Goal: Information Seeking & Learning: Learn about a topic

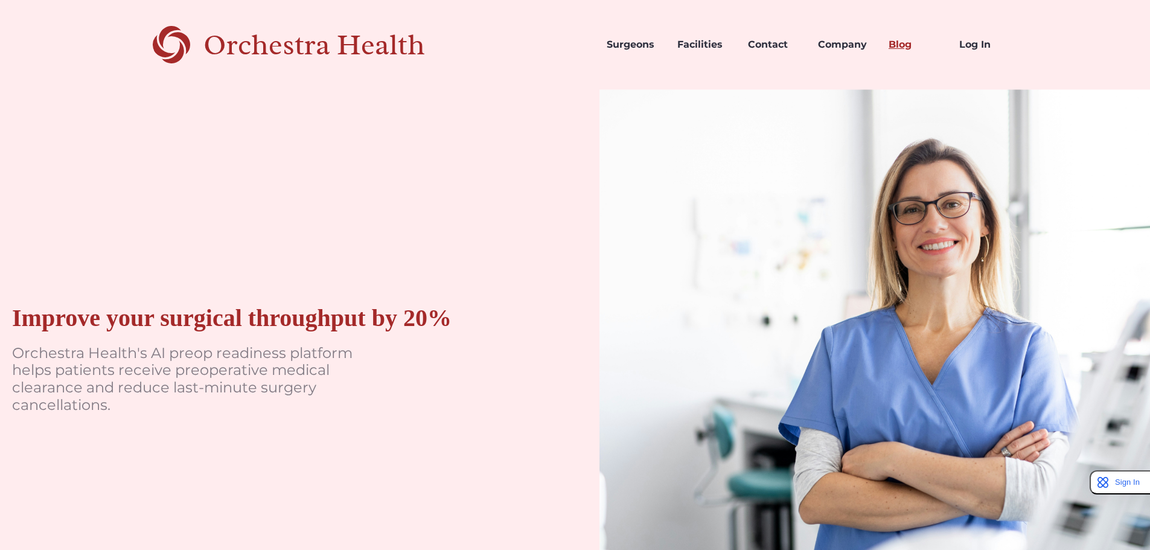
drag, startPoint x: 902, startPoint y: 42, endPoint x: 900, endPoint y: 53, distance: 11.7
click at [902, 42] on link "Blog" at bounding box center [914, 44] width 71 height 41
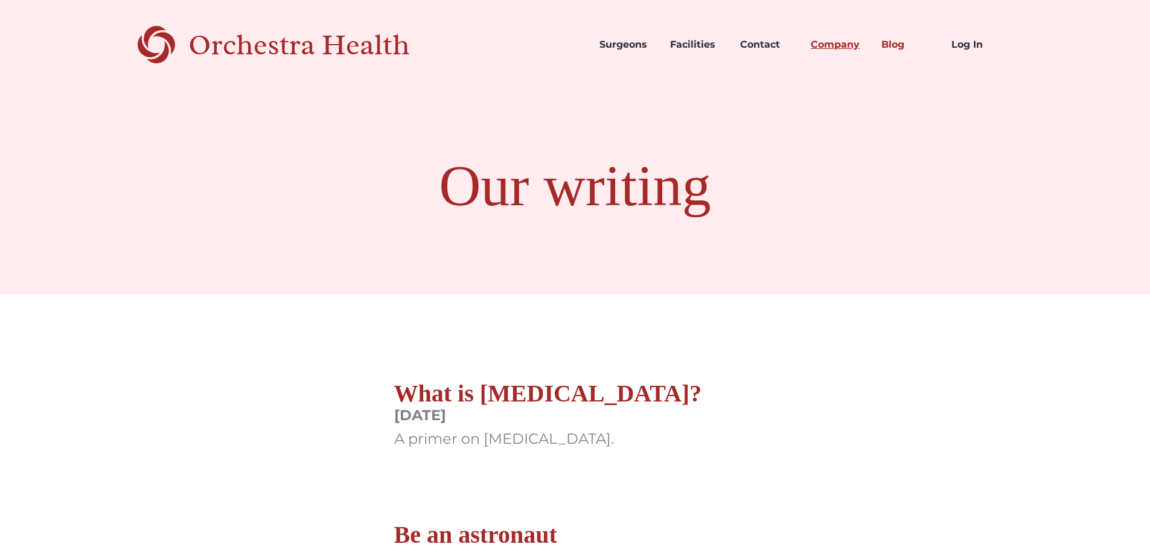
click at [850, 41] on link "Company" at bounding box center [836, 44] width 71 height 41
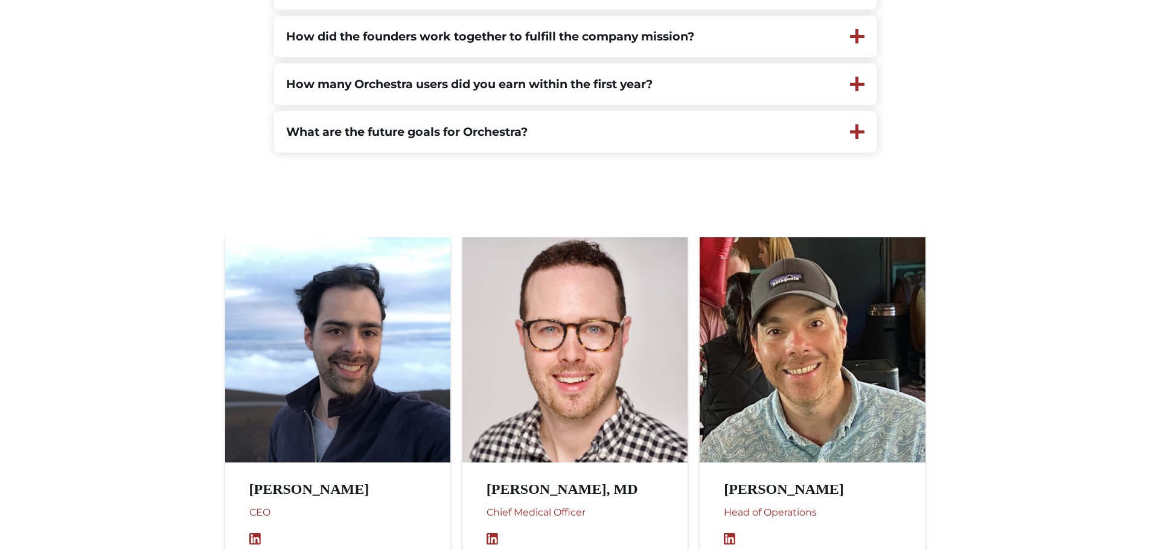
scroll to position [785, 0]
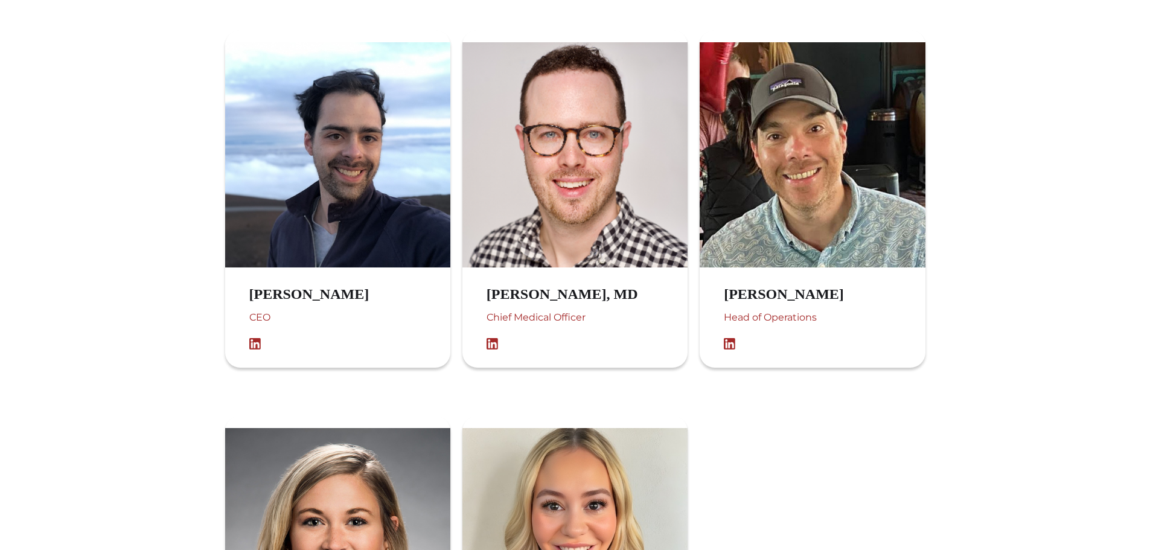
click at [251, 347] on img at bounding box center [258, 344] width 18 height 12
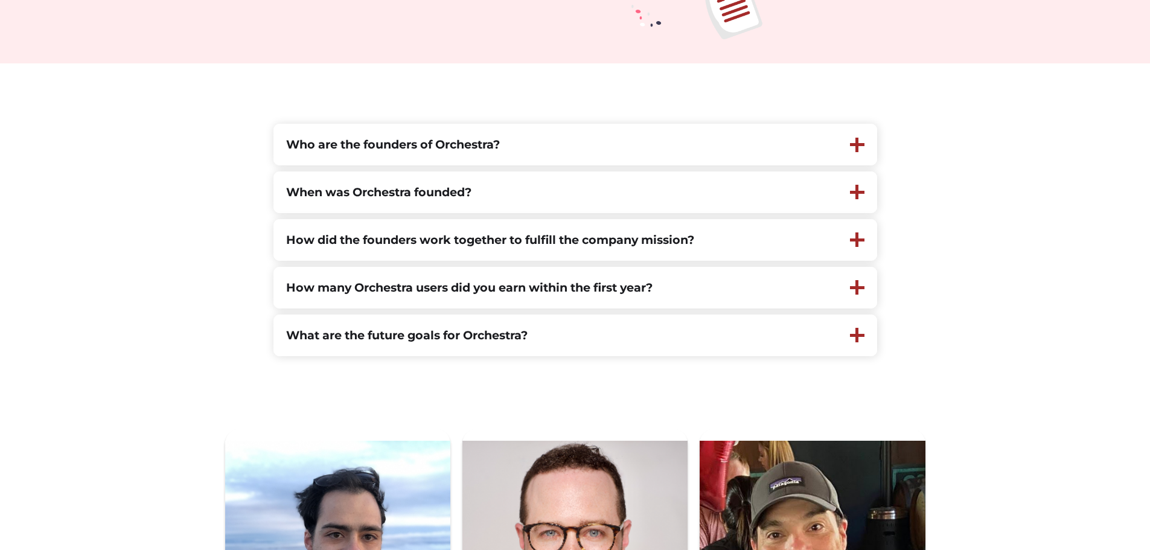
scroll to position [302, 0]
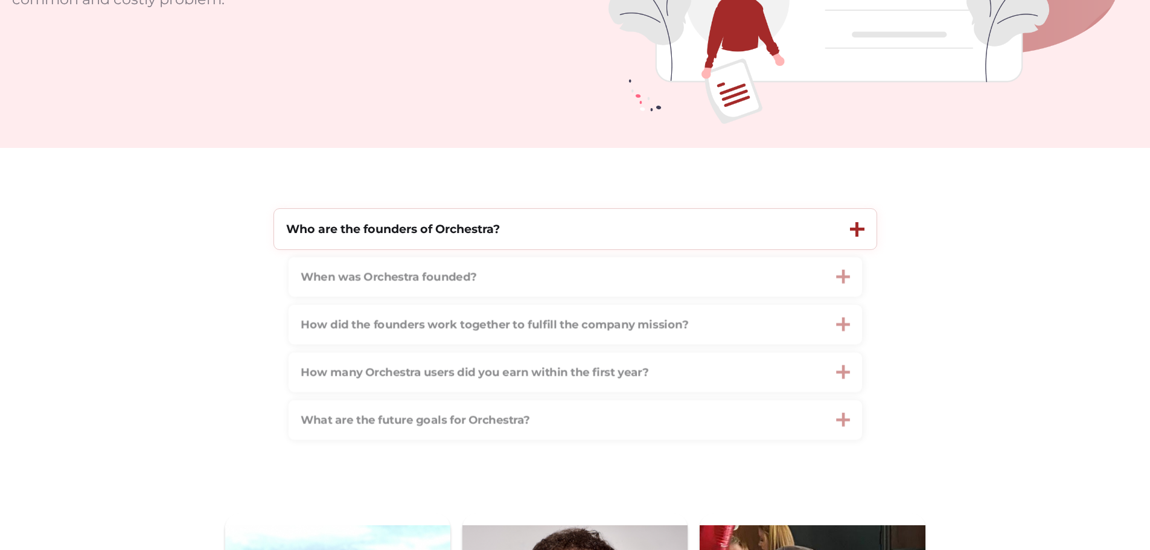
click at [483, 236] on strong "Who are the founders of Orchestra?" at bounding box center [393, 229] width 214 height 14
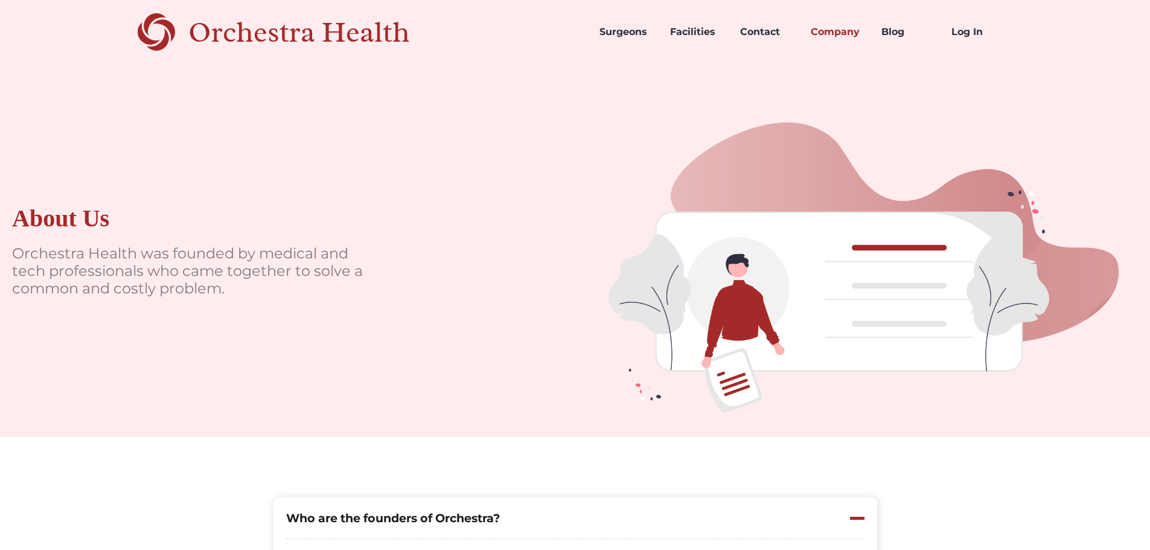
scroll to position [0, 0]
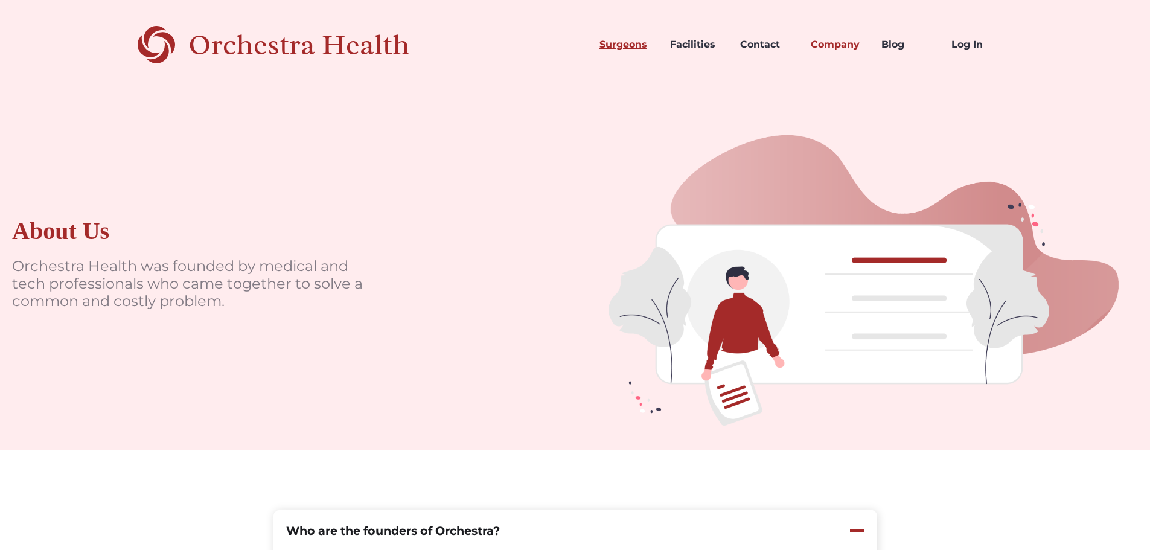
click at [633, 45] on link "Surgeons" at bounding box center [625, 44] width 71 height 41
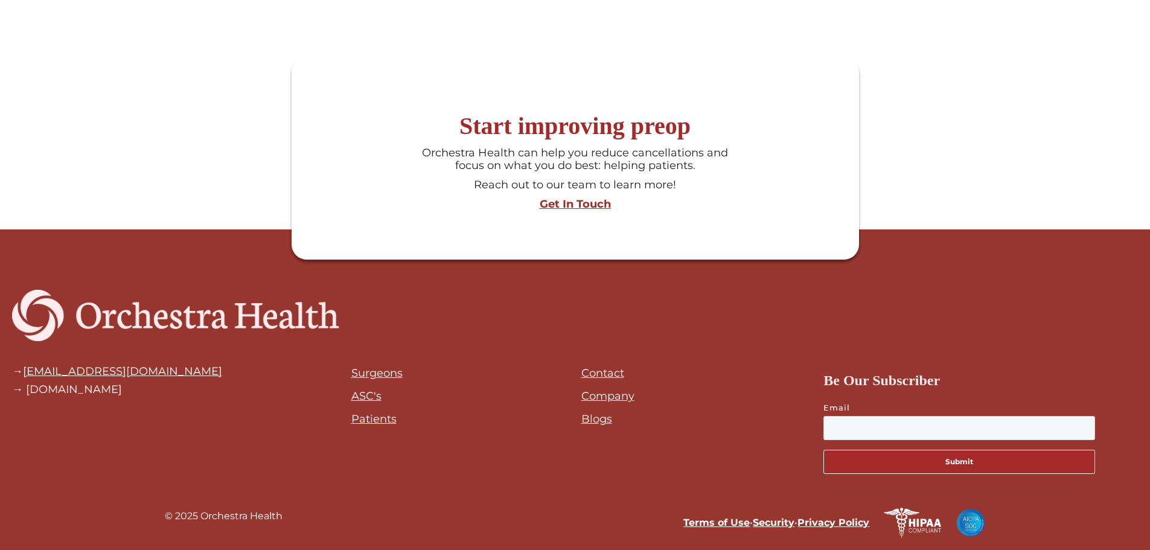
scroll to position [1269, 0]
